Goal: Contribute content: Add original content to the website for others to see

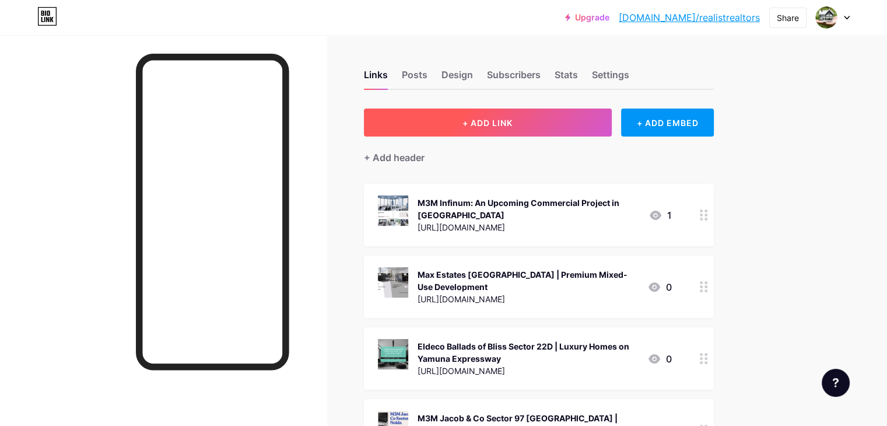
click at [501, 128] on button "+ ADD LINK" at bounding box center [488, 122] width 248 height 28
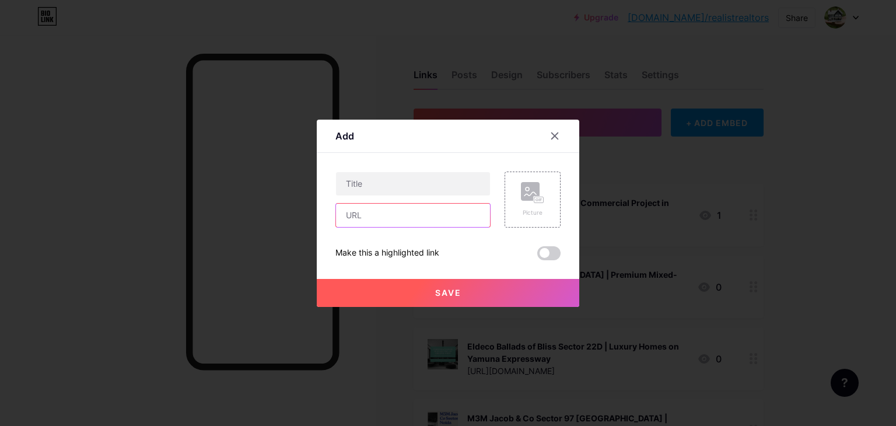
click at [401, 221] on input "text" at bounding box center [413, 215] width 154 height 23
paste input "[URL][DOMAIN_NAME]"
type input "[URL][DOMAIN_NAME]"
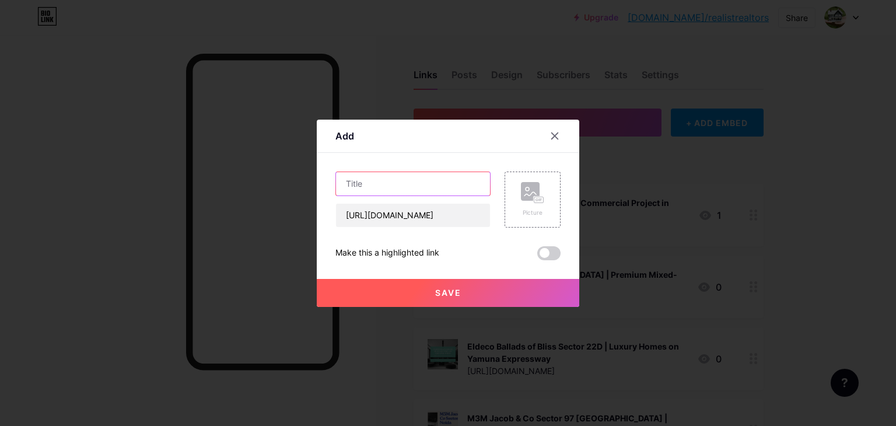
click at [404, 190] on input "text" at bounding box center [413, 183] width 154 height 23
paste input "M3M Jacob & Co Residences [GEOGRAPHIC_DATA] - New Launch Apartments In Sector 98"
type input "M3M Jacob & Co Residences [GEOGRAPHIC_DATA] - New Launch Apartments In Sector 98"
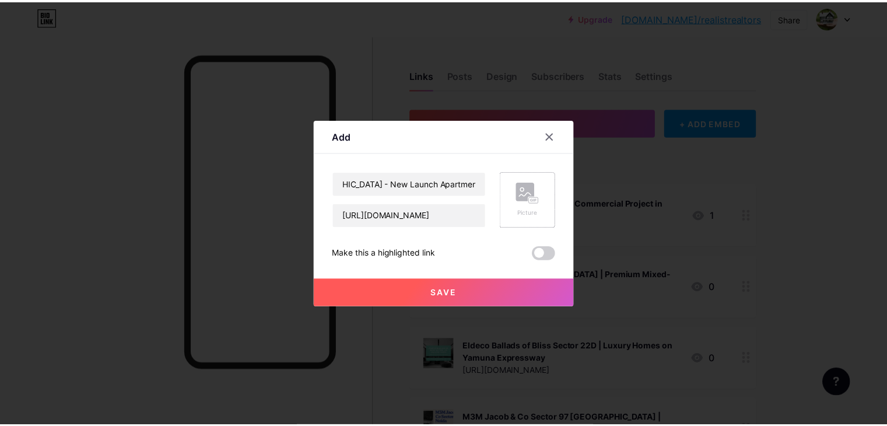
scroll to position [0, 0]
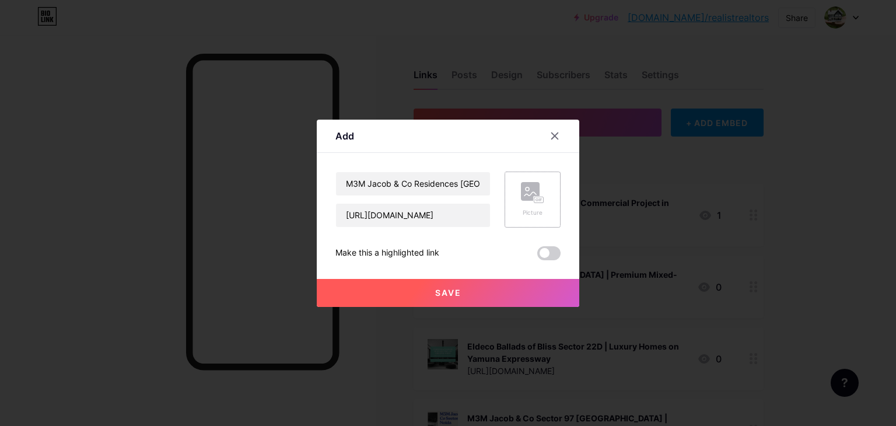
click at [536, 192] on rect at bounding box center [530, 191] width 19 height 19
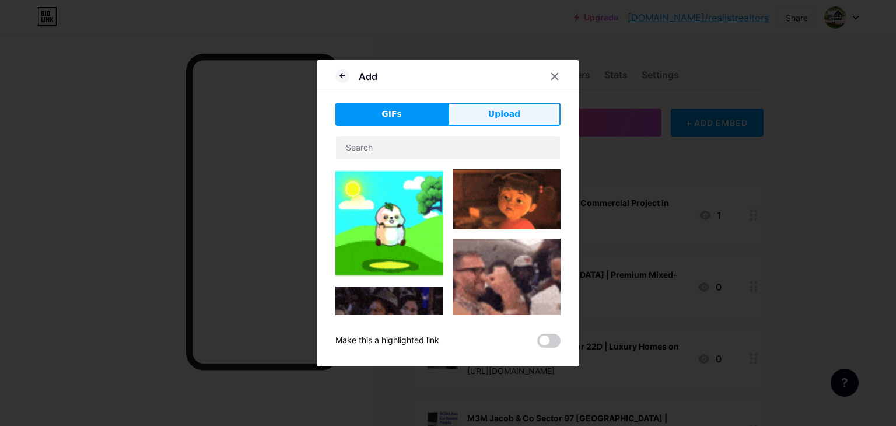
click at [483, 113] on button "Upload" at bounding box center [504, 114] width 113 height 23
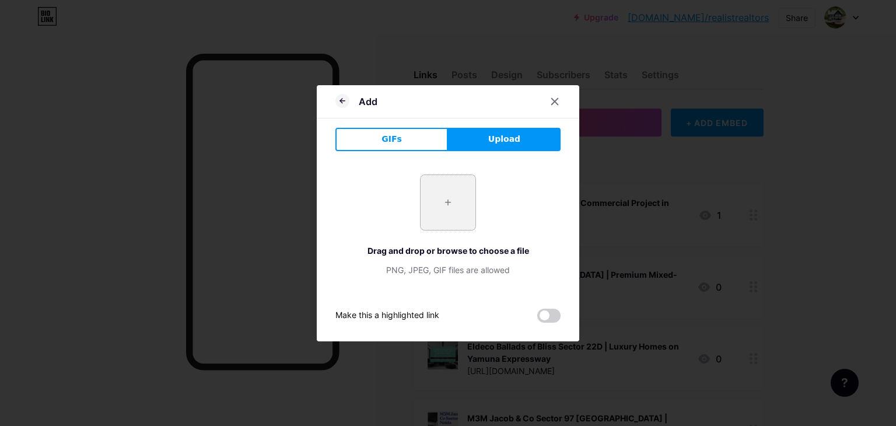
click at [447, 190] on input "file" at bounding box center [447, 202] width 55 height 55
type input "C:\fakepath\2.jpg"
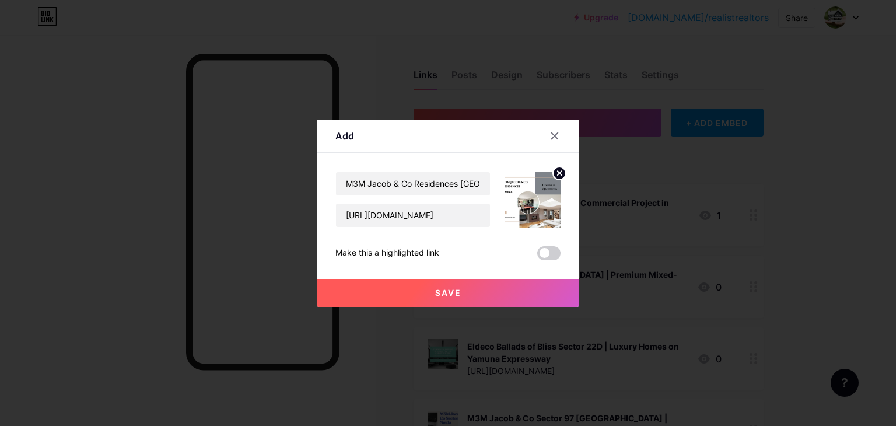
click at [401, 292] on button "Save" at bounding box center [448, 293] width 262 height 28
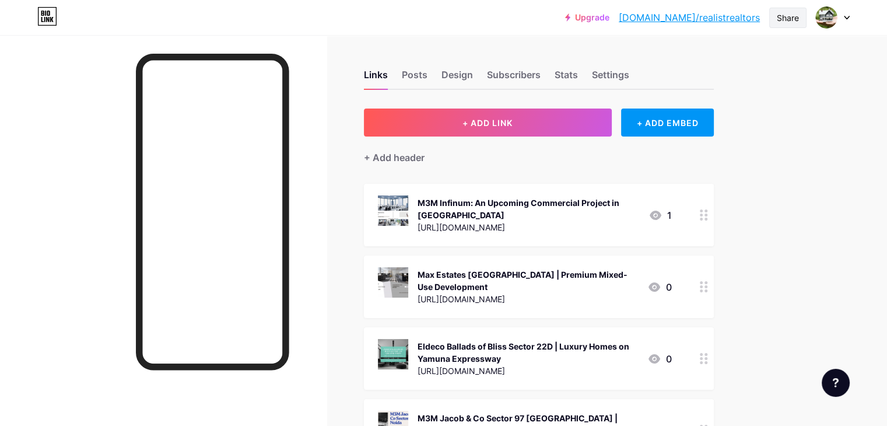
click at [792, 19] on div "Share" at bounding box center [788, 18] width 22 height 12
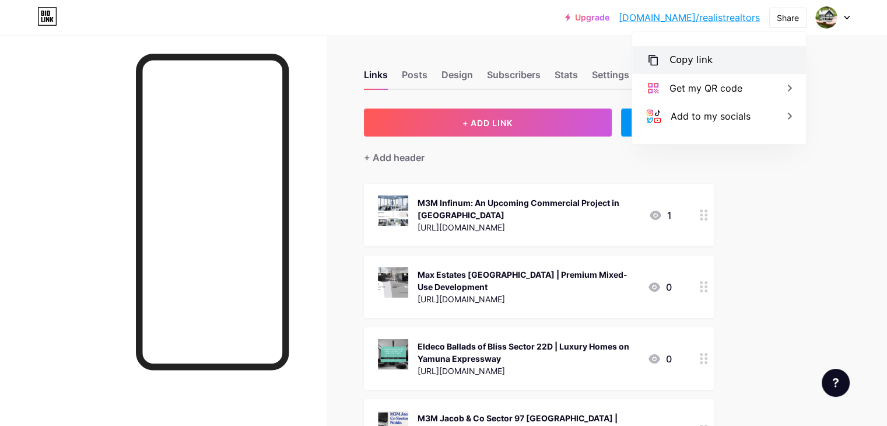
click at [731, 62] on div "Copy link" at bounding box center [719, 60] width 174 height 28
